Goal: Information Seeking & Learning: Check status

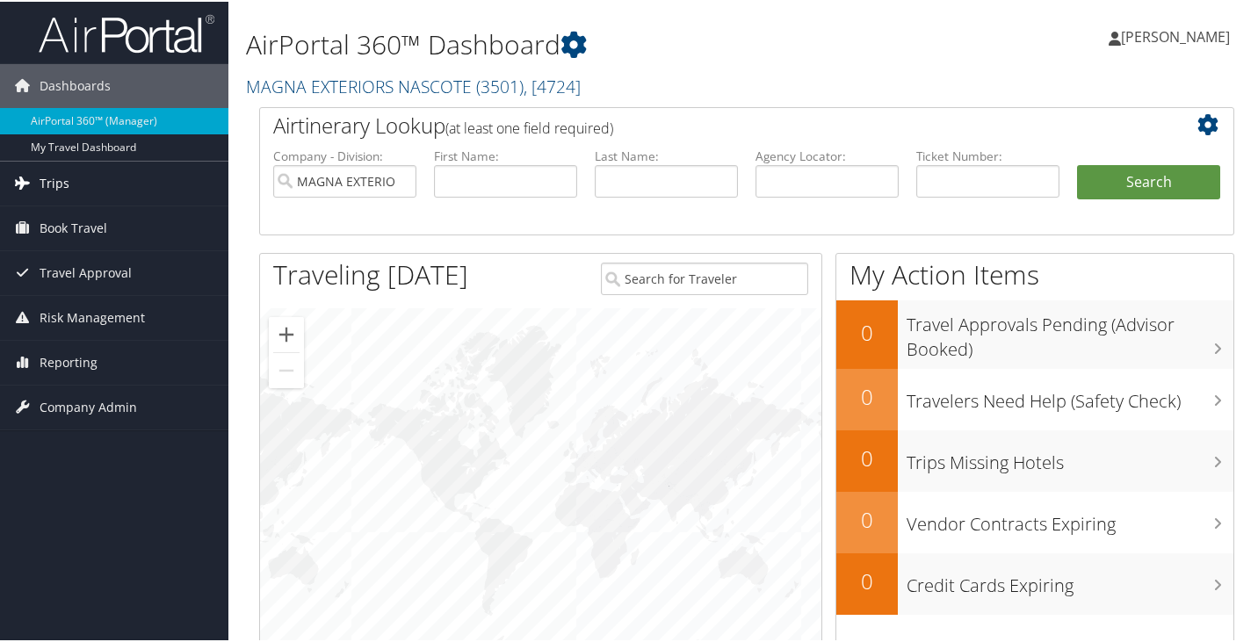
click at [20, 182] on icon at bounding box center [22, 181] width 26 height 26
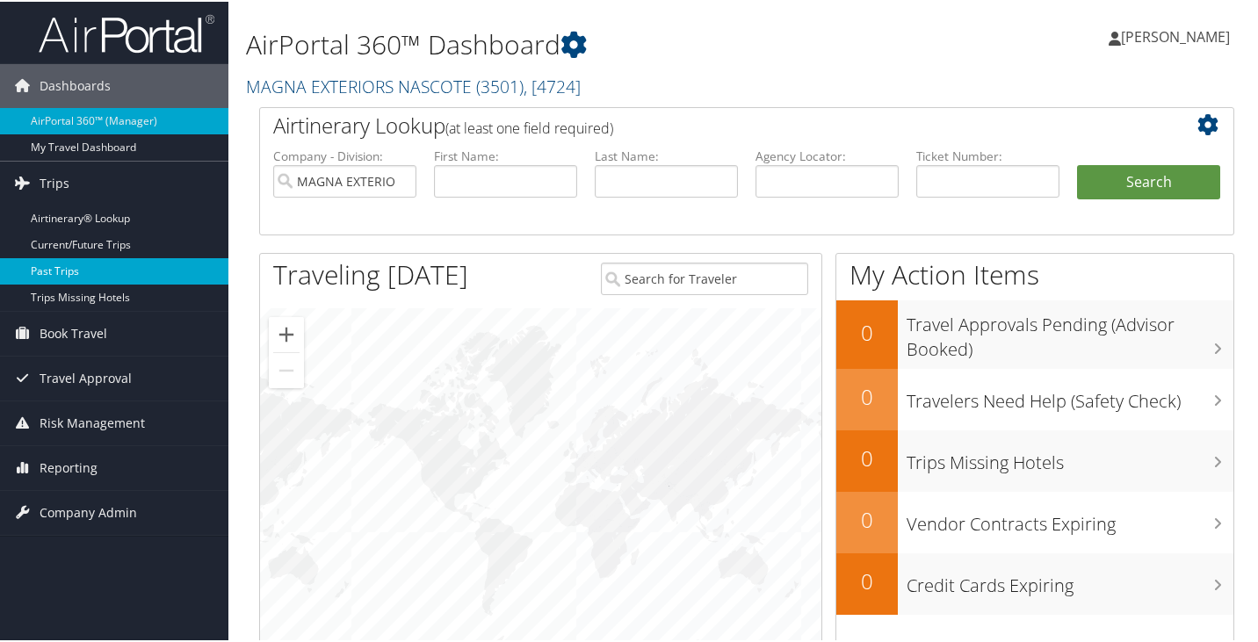
click at [40, 264] on link "Past Trips" at bounding box center [114, 270] width 228 height 26
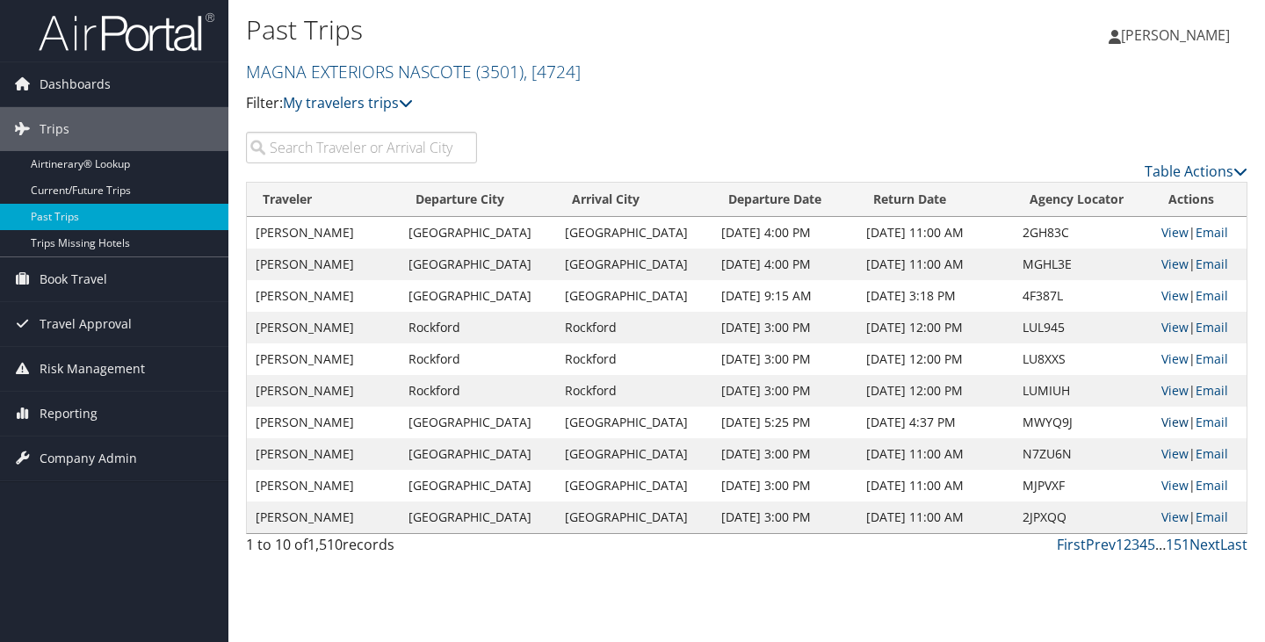
click at [1161, 422] on link "View" at bounding box center [1174, 422] width 27 height 17
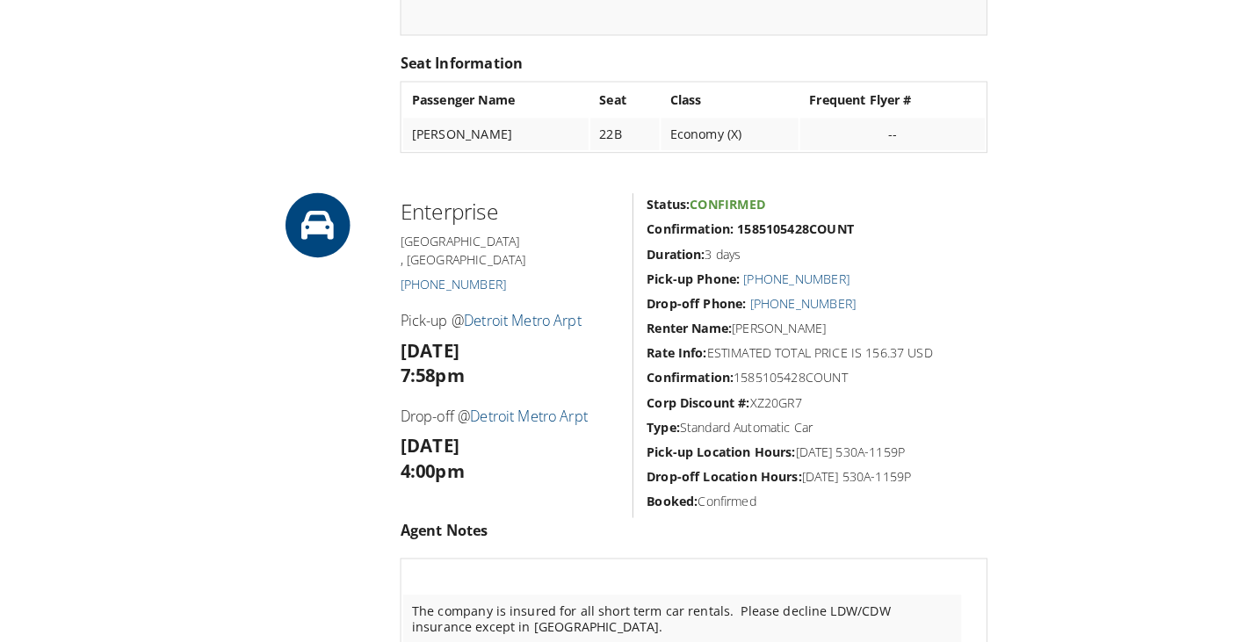
scroll to position [1053, 0]
